Goal: Navigation & Orientation: Find specific page/section

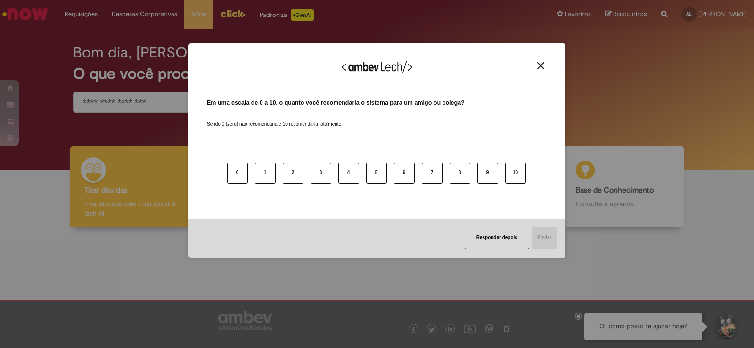
click at [545, 68] on button "Close" at bounding box center [540, 66] width 13 height 8
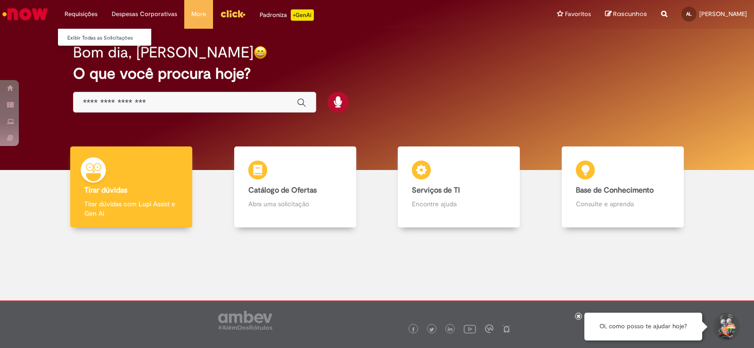
click at [90, 14] on li "Requisições Exibir Todas as Solicitações" at bounding box center [80, 14] width 47 height 28
click at [92, 36] on link "Exibir Todas as Solicitações" at bounding box center [110, 38] width 104 height 10
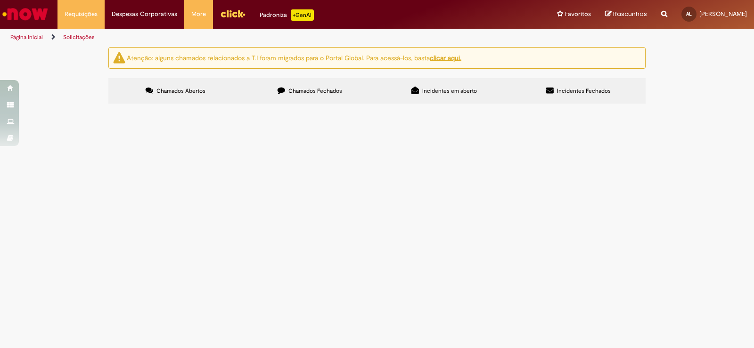
click at [299, 90] on span "Chamados Fechados" at bounding box center [315, 91] width 54 height 8
click at [432, 94] on span "Incidentes em aberto" at bounding box center [449, 91] width 55 height 8
click at [549, 88] on icon at bounding box center [550, 91] width 8 height 8
click at [26, 35] on link "Página inicial" at bounding box center [26, 37] width 33 height 8
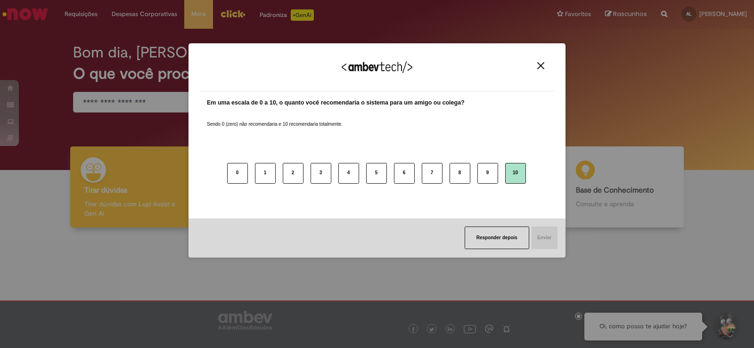
click at [519, 179] on button "10" at bounding box center [515, 173] width 21 height 21
click at [548, 238] on button "Enviar" at bounding box center [544, 238] width 27 height 23
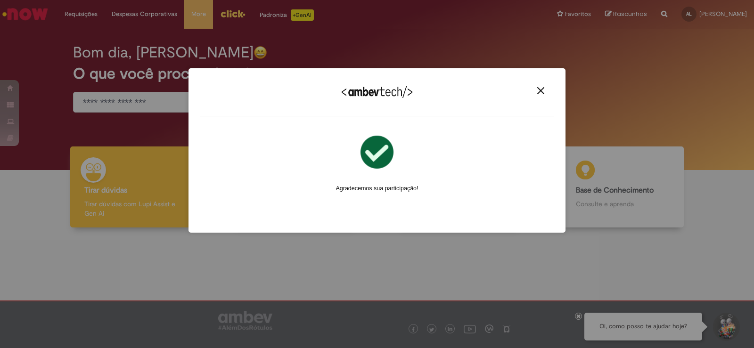
click at [540, 89] on img "Close" at bounding box center [540, 90] width 7 height 7
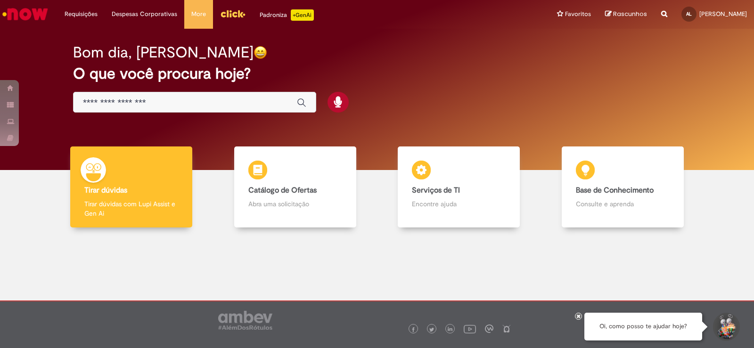
click at [661, 9] on icon "Search from all sources" at bounding box center [664, 8] width 6 height 17
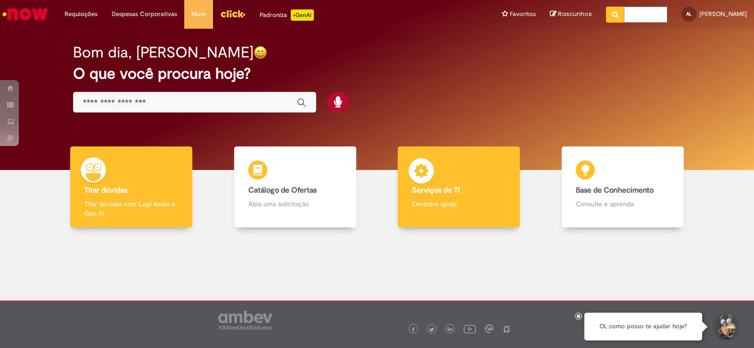
click at [428, 182] on img at bounding box center [421, 172] width 28 height 28
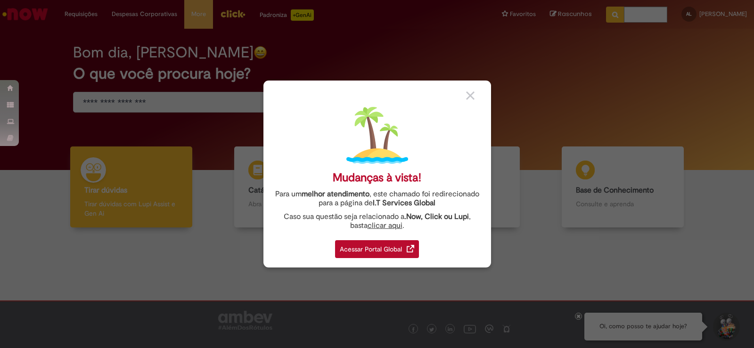
click at [377, 251] on div "Acessar Portal Global" at bounding box center [377, 249] width 84 height 18
